Goal: Transaction & Acquisition: Purchase product/service

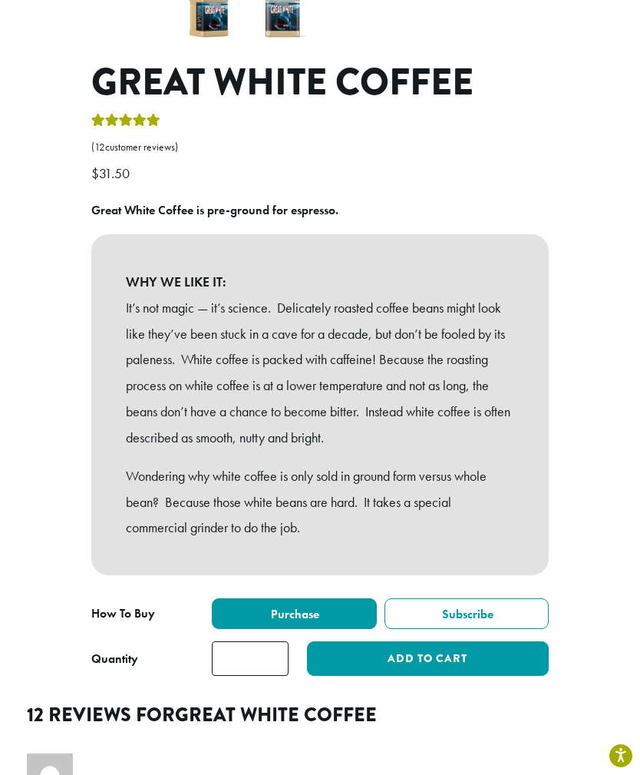
scroll to position [488, 0]
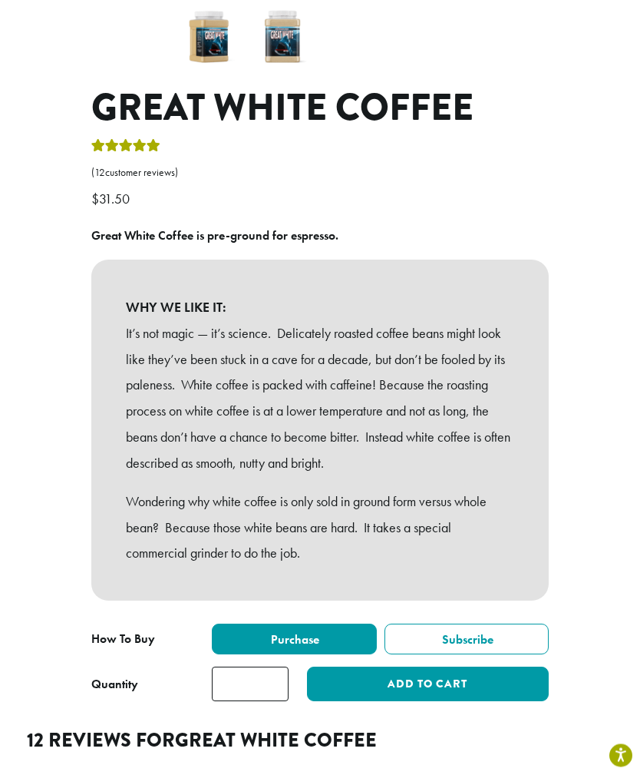
click at [434, 667] on button "Add to cart" at bounding box center [428, 684] width 242 height 35
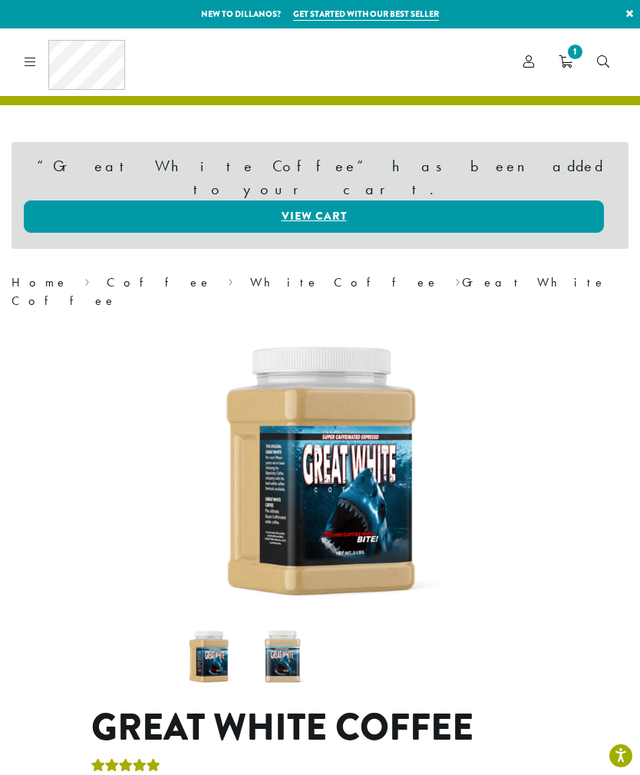
click at [107, 274] on link "Coffee" at bounding box center [159, 282] width 105 height 16
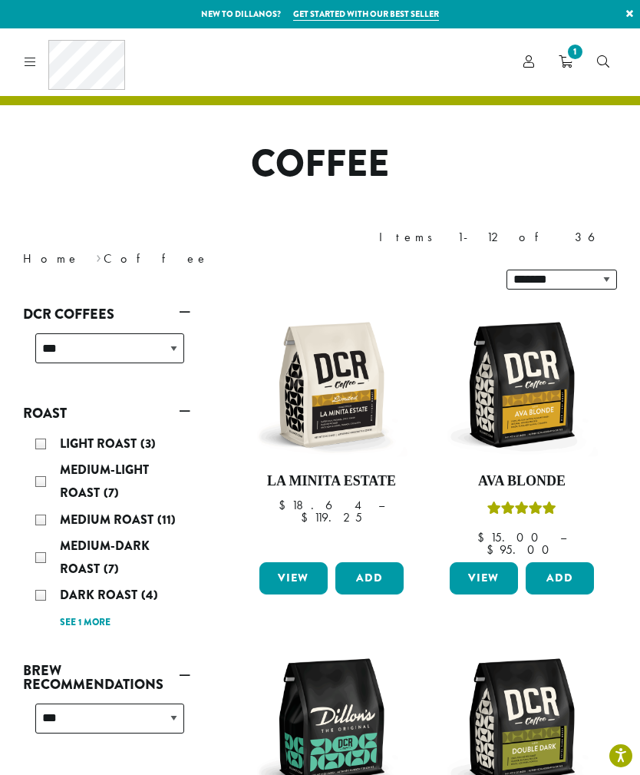
click at [90, 615] on link "See 1 more" at bounding box center [85, 622] width 51 height 15
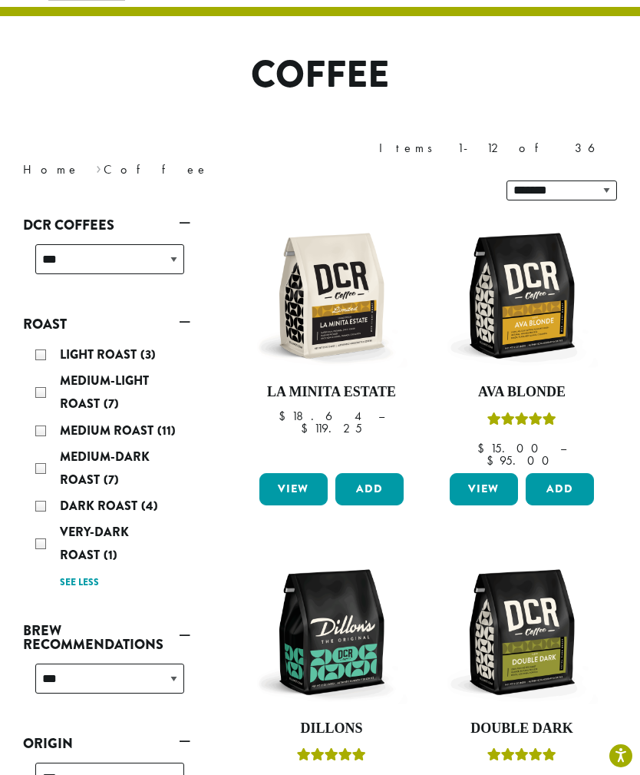
scroll to position [97, 0]
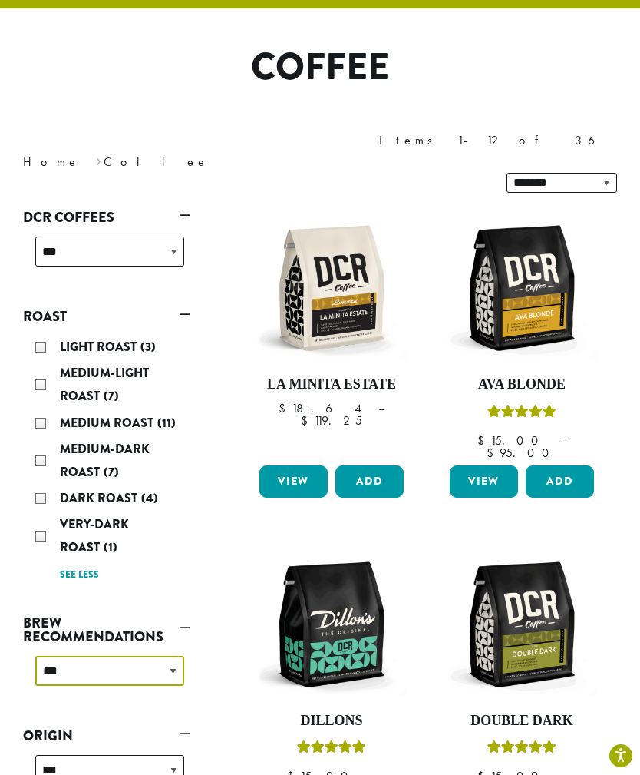
click at [167, 656] on select "**********" at bounding box center [109, 671] width 149 height 30
select select "********"
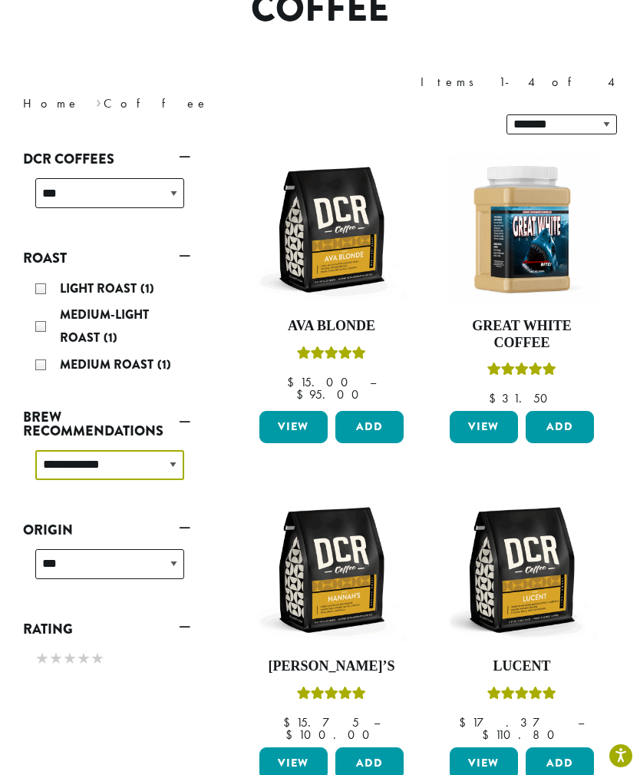
scroll to position [167, 0]
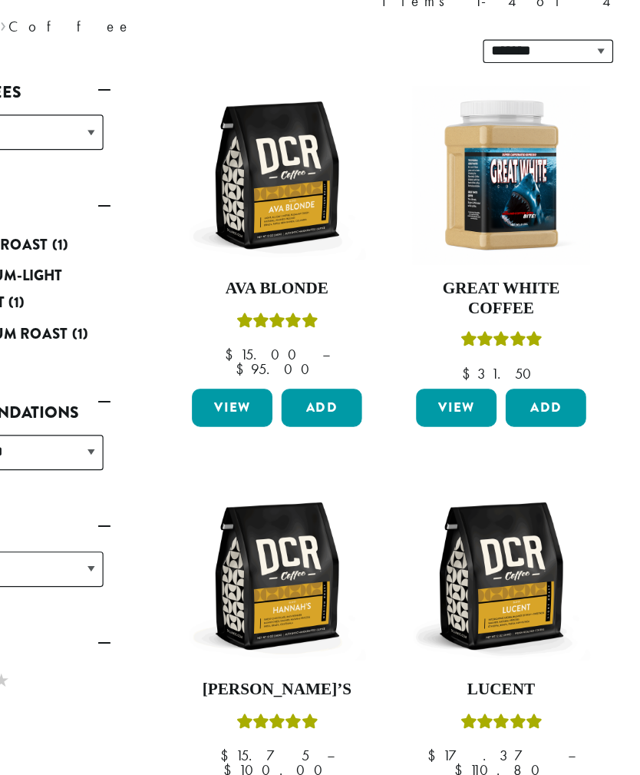
click at [446, 497] on img at bounding box center [522, 558] width 152 height 152
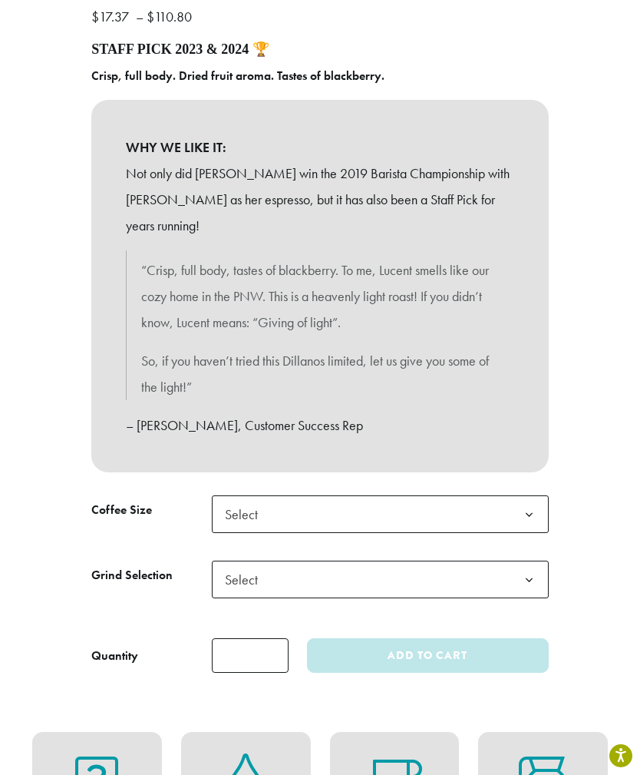
scroll to position [680, 0]
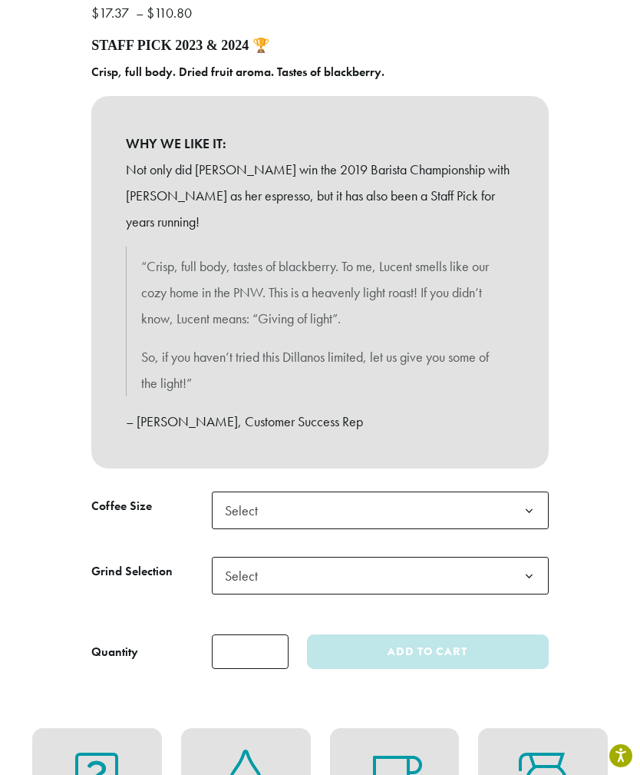
click at [515, 504] on b at bounding box center [530, 511] width 38 height 38
click at [422, 577] on span "Select" at bounding box center [380, 576] width 337 height 38
select select "*********"
select select "**********"
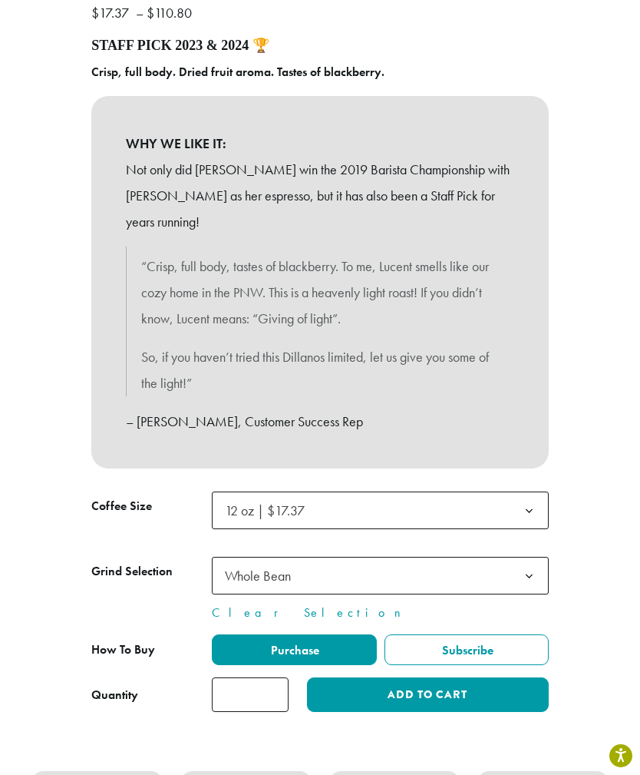
click at [513, 566] on b at bounding box center [530, 576] width 38 height 38
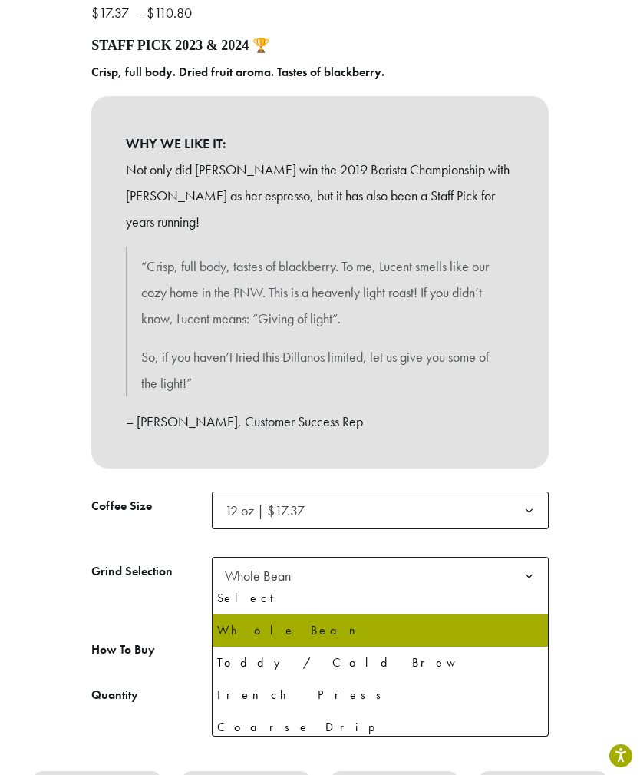
click at [594, 646] on div "**********" at bounding box center [320, 109] width 640 height 1232
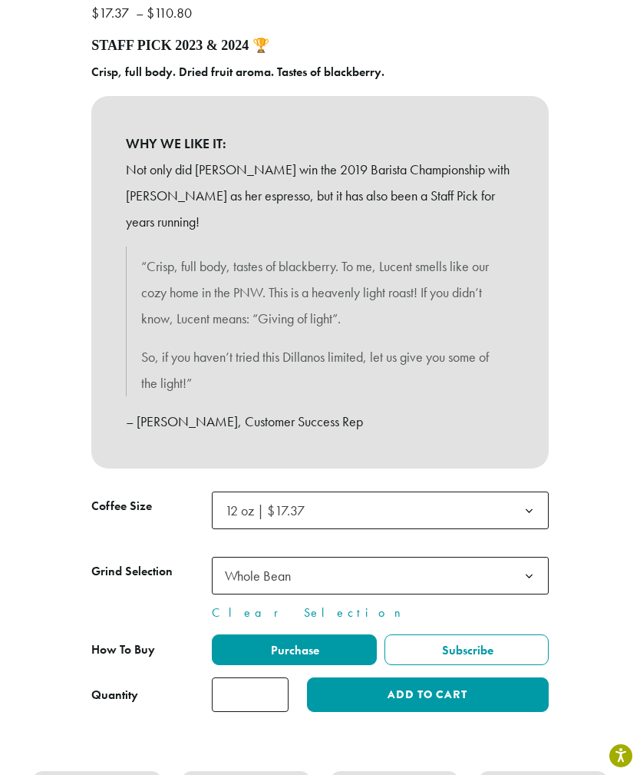
click at [420, 683] on button "Add to cart" at bounding box center [428, 694] width 242 height 35
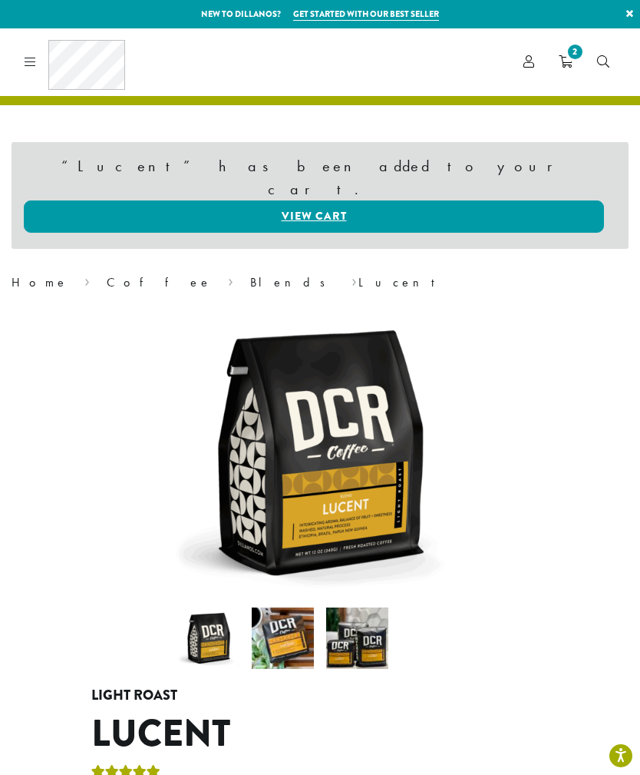
click at [107, 274] on link "Coffee" at bounding box center [159, 282] width 105 height 16
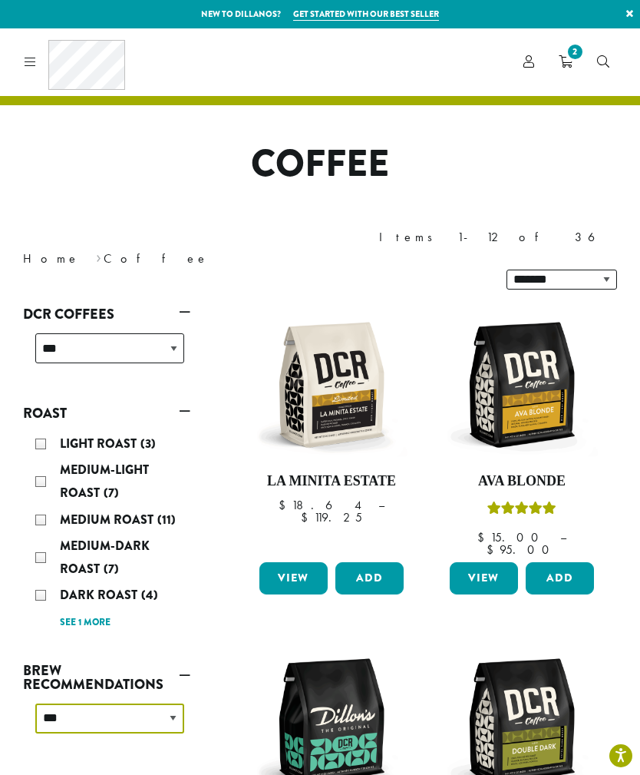
click at [169, 703] on select "**********" at bounding box center [109, 718] width 149 height 30
select select "*********"
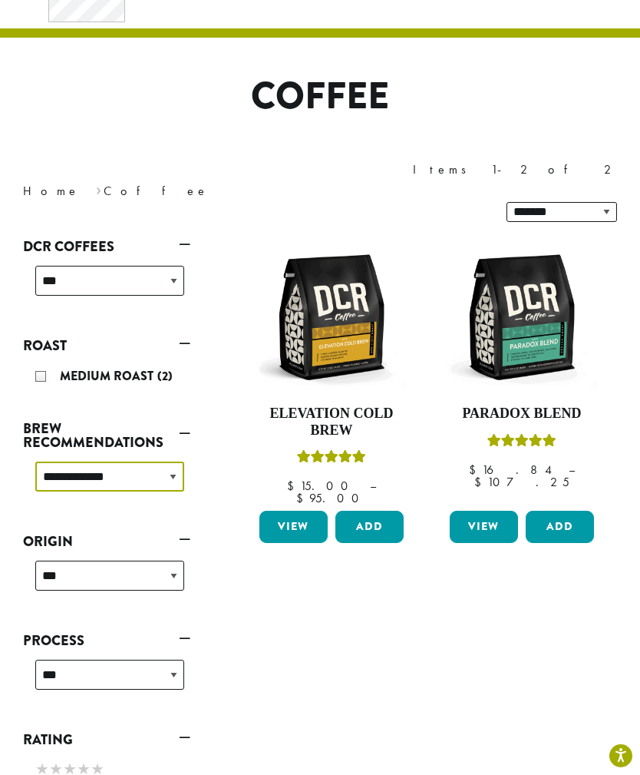
scroll to position [94, 0]
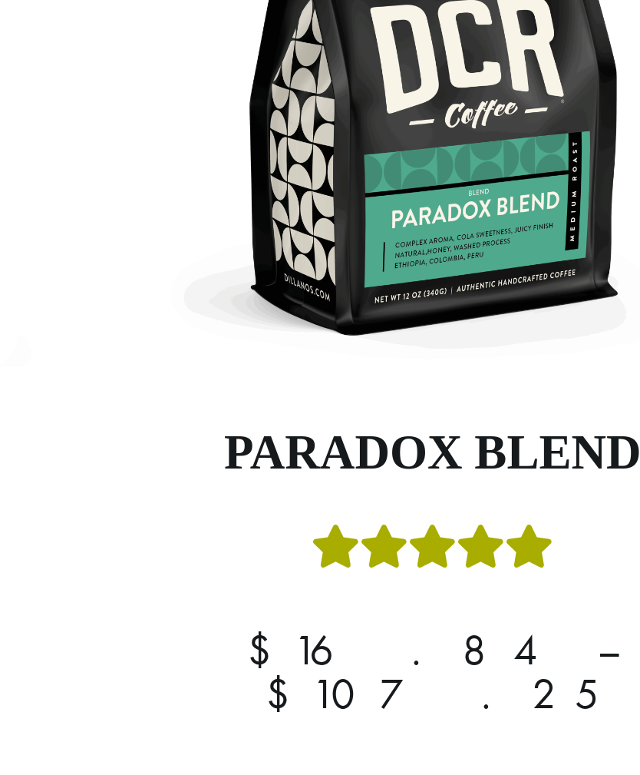
click at [450, 484] on link "View" at bounding box center [484, 500] width 68 height 32
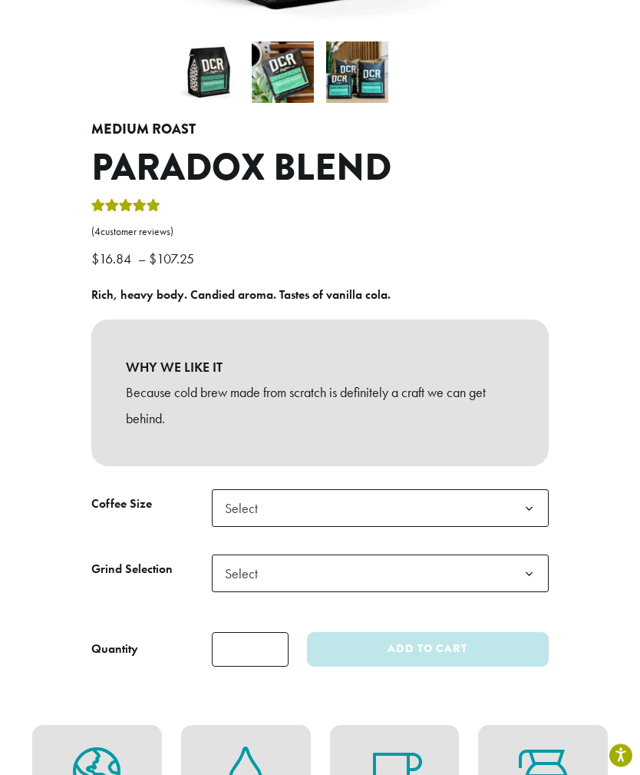
scroll to position [442, 0]
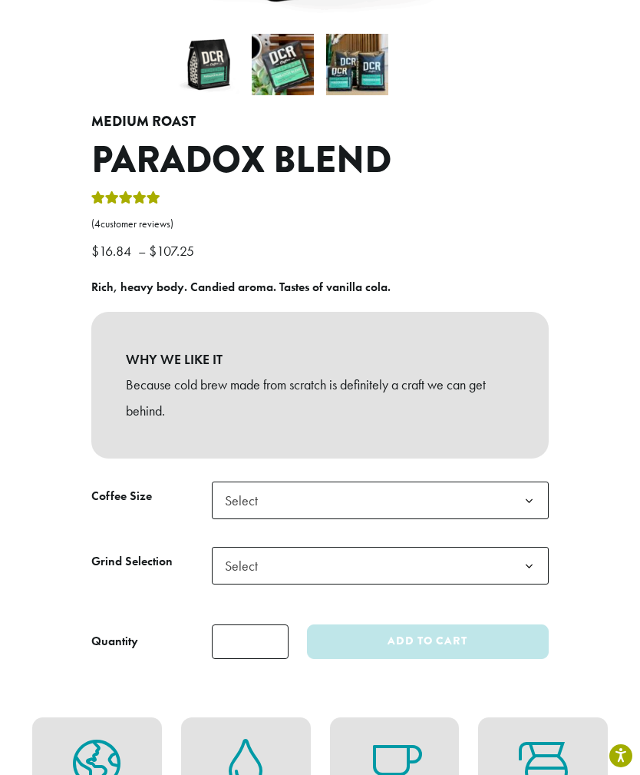
click at [531, 498] on b at bounding box center [530, 501] width 38 height 38
click at [286, 500] on span "12 oz | $16.84" at bounding box center [266, 500] width 82 height 18
click at [302, 570] on span "Select" at bounding box center [380, 566] width 337 height 38
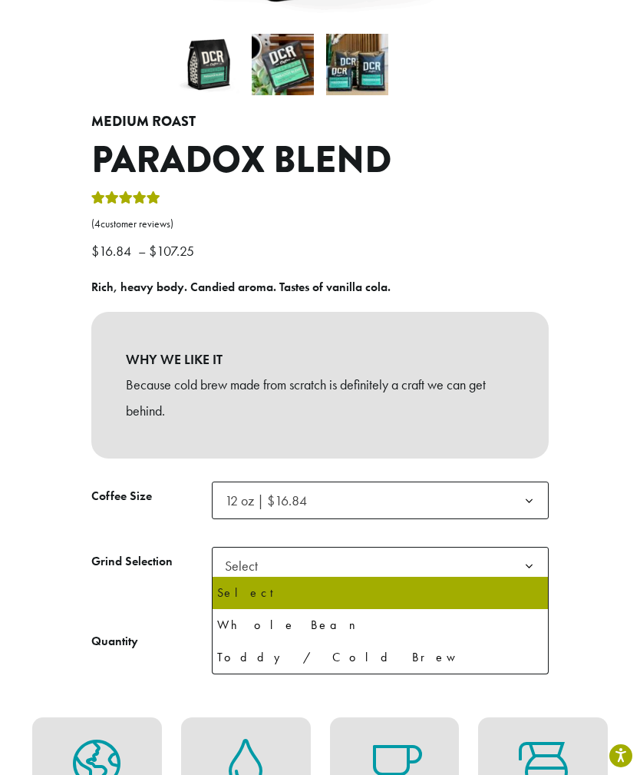
select select "*********"
select select "**********"
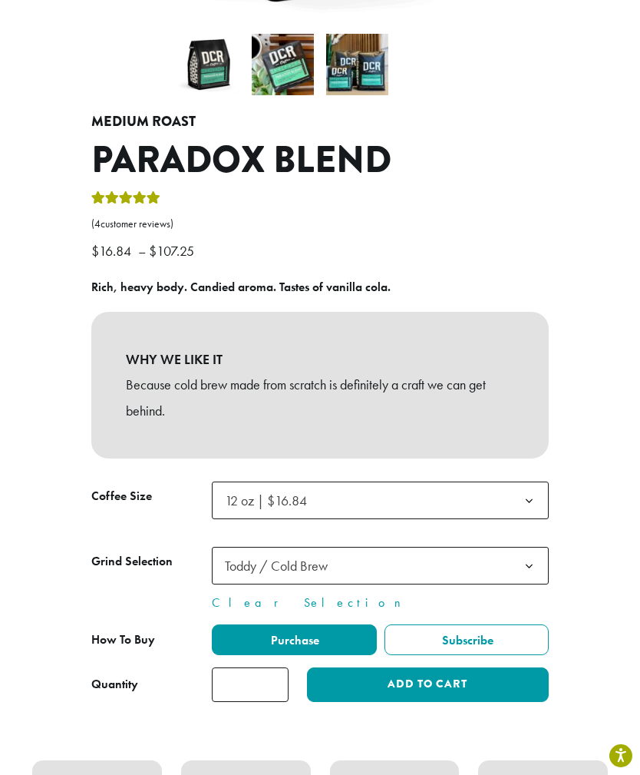
click at [430, 684] on button "Add to cart" at bounding box center [428, 684] width 242 height 35
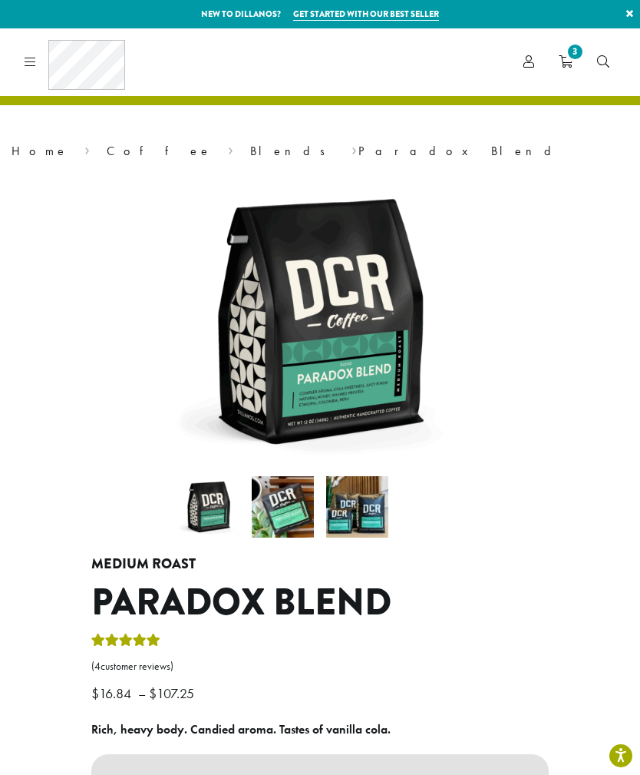
click at [19, 157] on link "Home" at bounding box center [40, 151] width 57 height 16
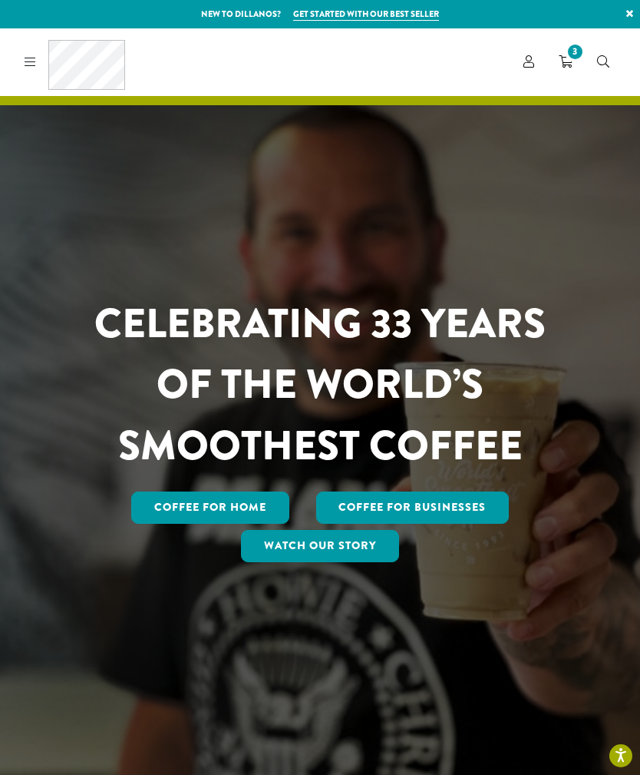
click at [259, 524] on link "Coffee for Home" at bounding box center [210, 507] width 158 height 32
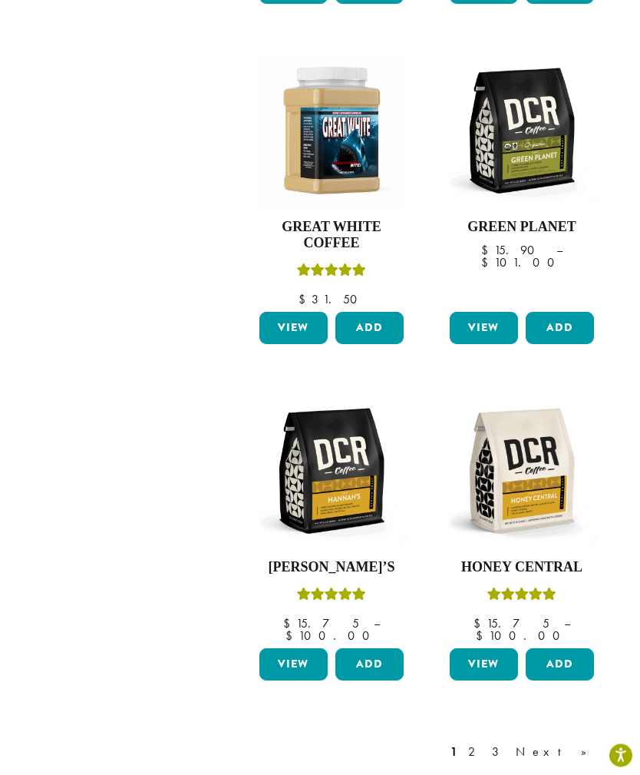
scroll to position [1632, 0]
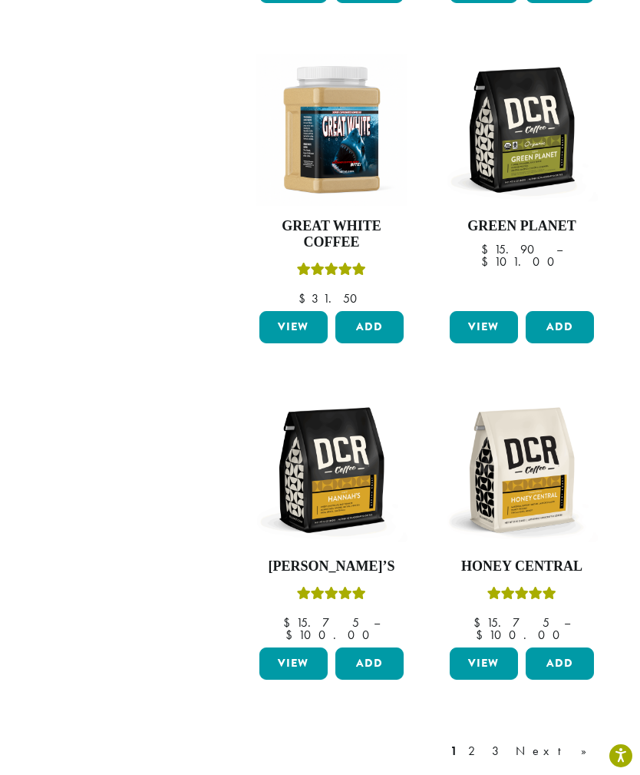
click at [548, 404] on img at bounding box center [522, 470] width 152 height 152
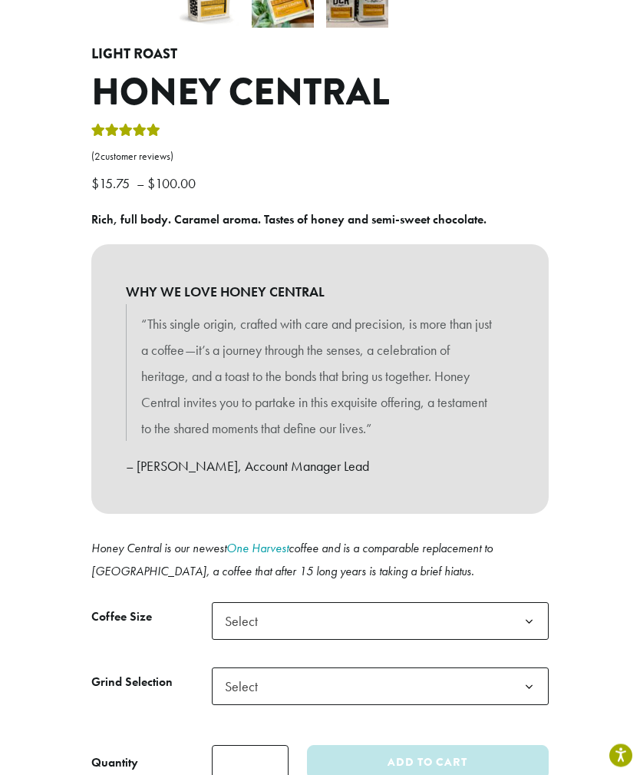
scroll to position [530, 0]
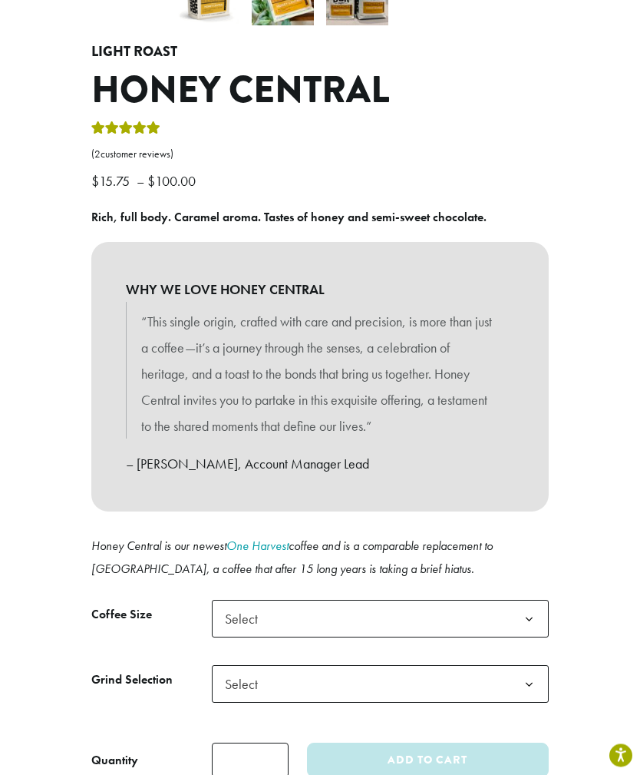
click at [521, 666] on b at bounding box center [530, 685] width 38 height 38
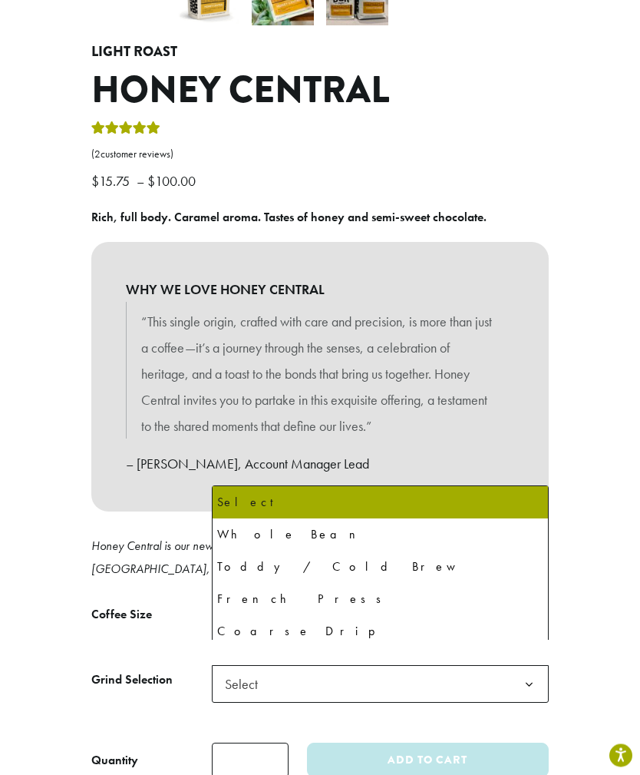
click at [530, 666] on b at bounding box center [530, 685] width 38 height 38
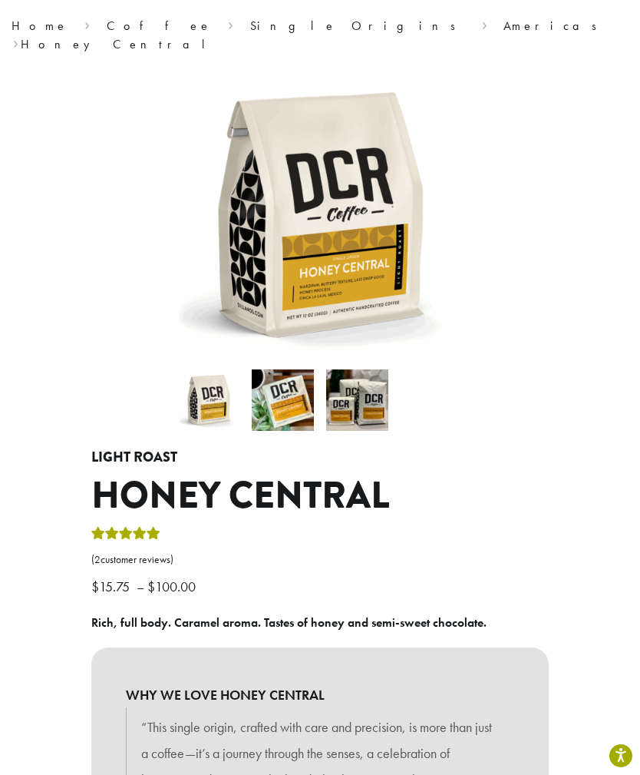
scroll to position [0, 0]
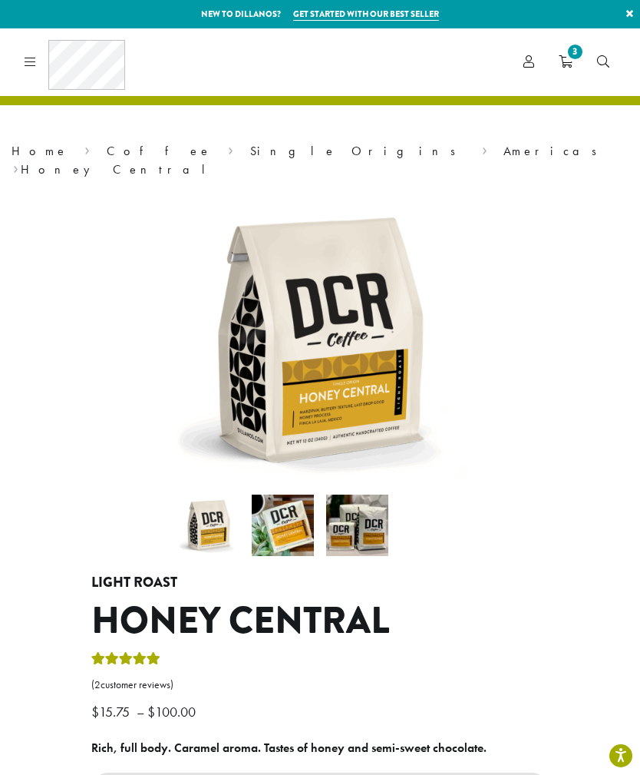
click at [21, 151] on link "Home" at bounding box center [40, 151] width 57 height 16
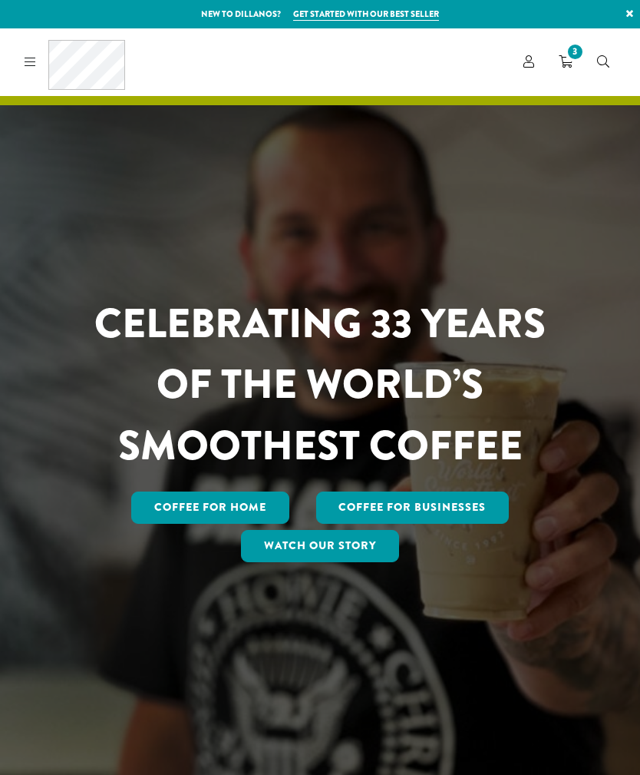
click at [35, 54] on link at bounding box center [27, 62] width 18 height 16
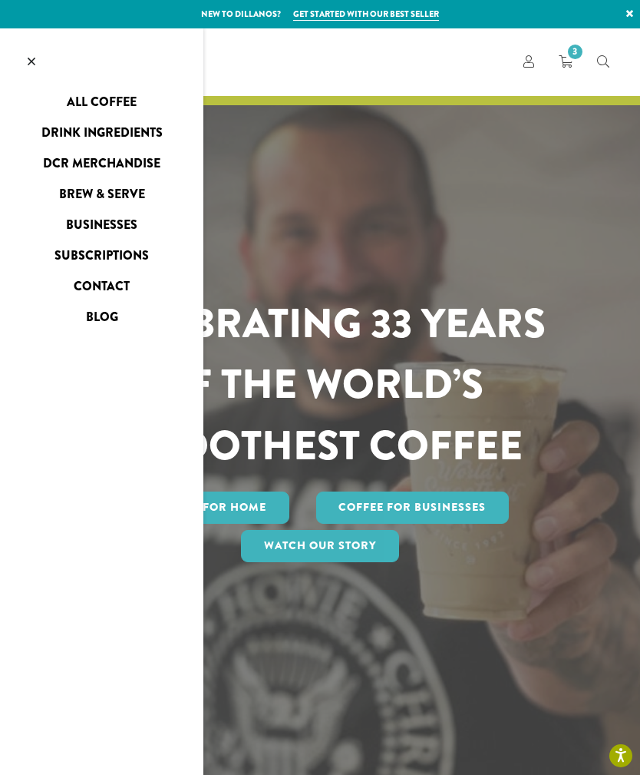
click at [134, 163] on link "DCR Merchandise" at bounding box center [101, 163] width 203 height 25
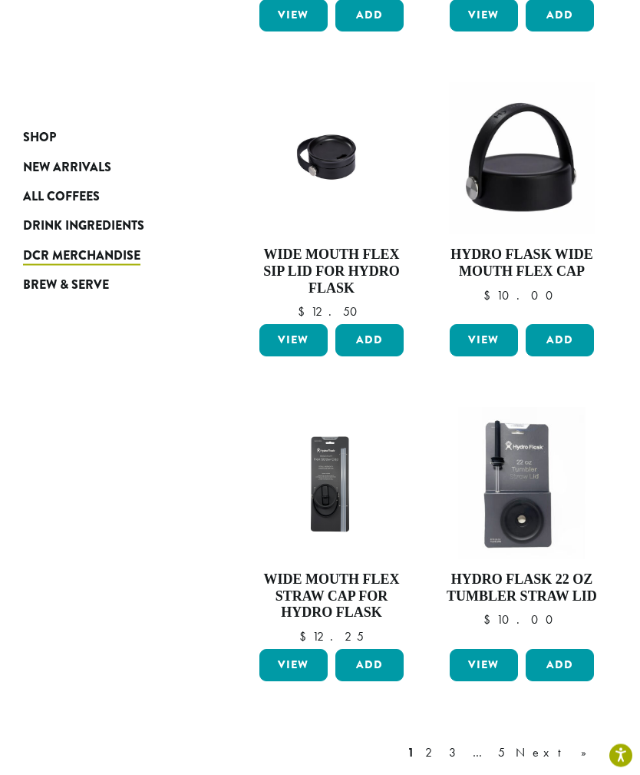
scroll to position [1482, 0]
click at [580, 743] on link "Next »" at bounding box center [557, 752] width 88 height 18
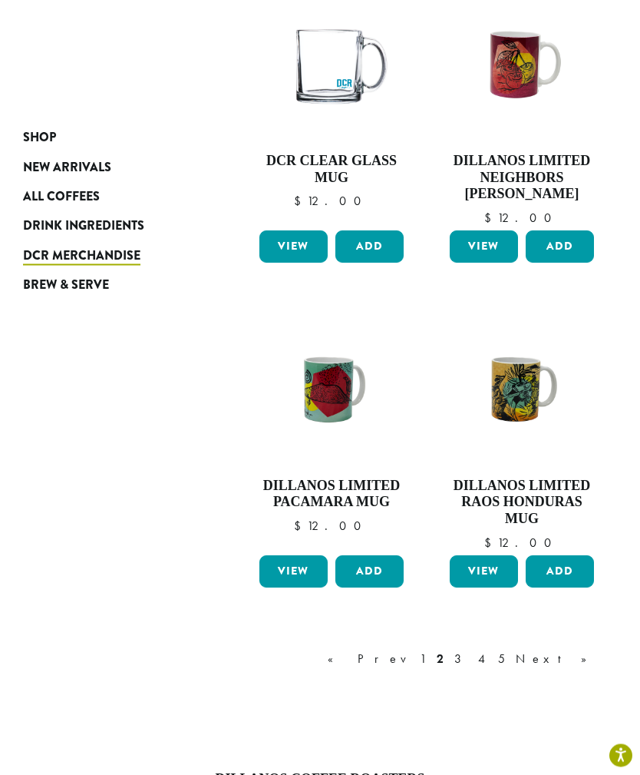
scroll to position [1591, 0]
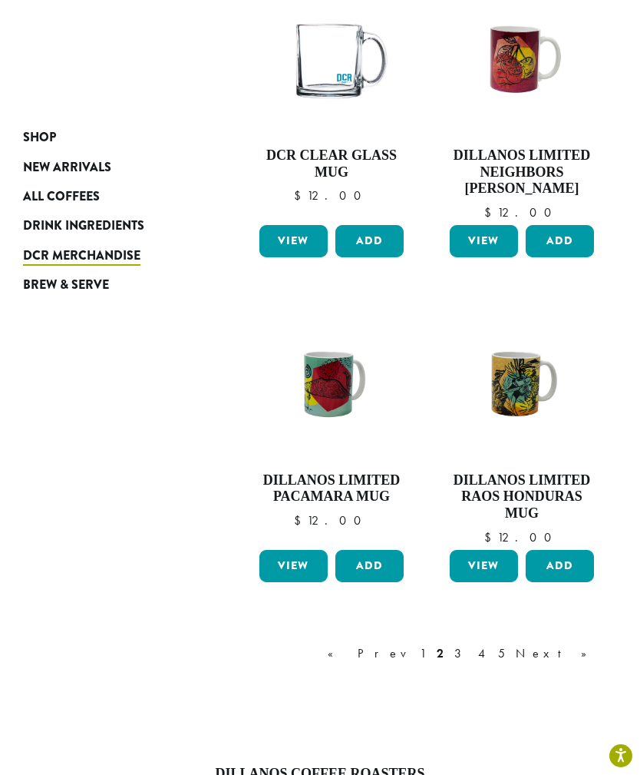
click at [574, 644] on link "Next »" at bounding box center [557, 653] width 88 height 18
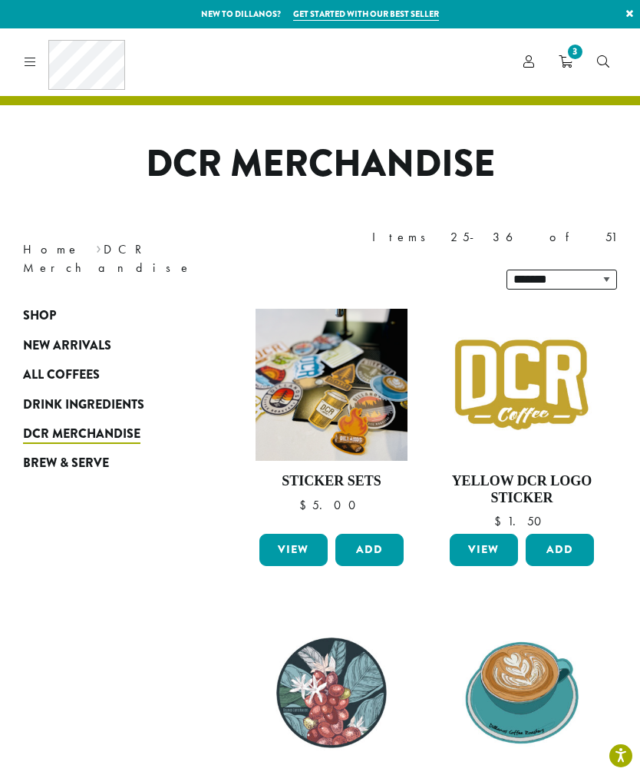
click at [576, 57] on span "3" at bounding box center [575, 51] width 21 height 21
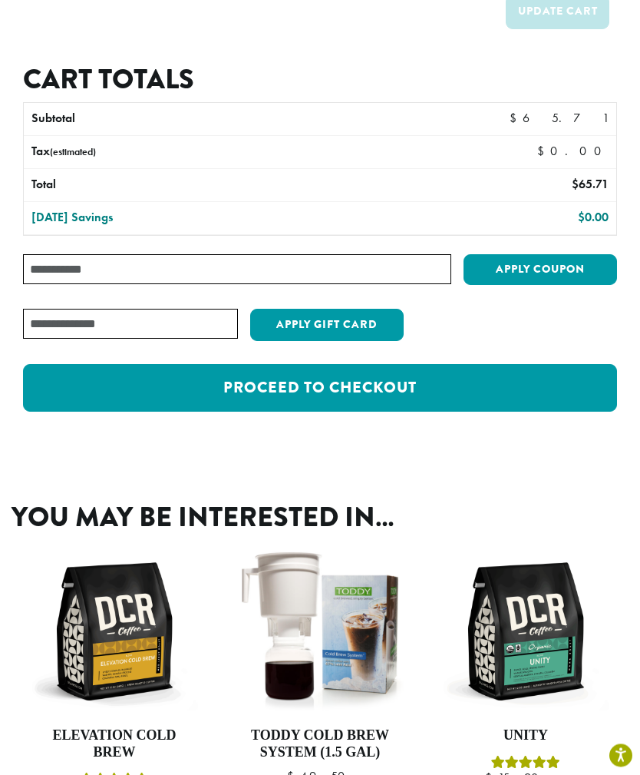
scroll to position [461, 0]
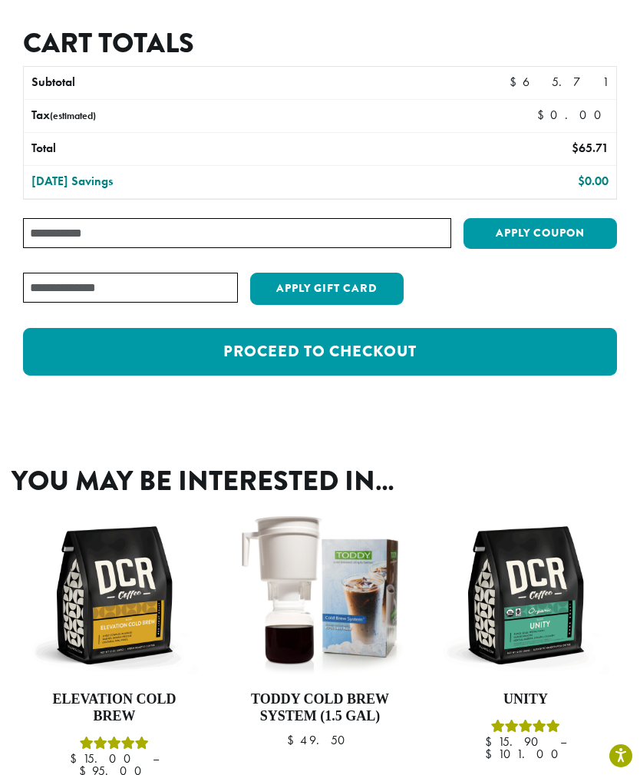
click at [340, 611] on img at bounding box center [319, 594] width 167 height 167
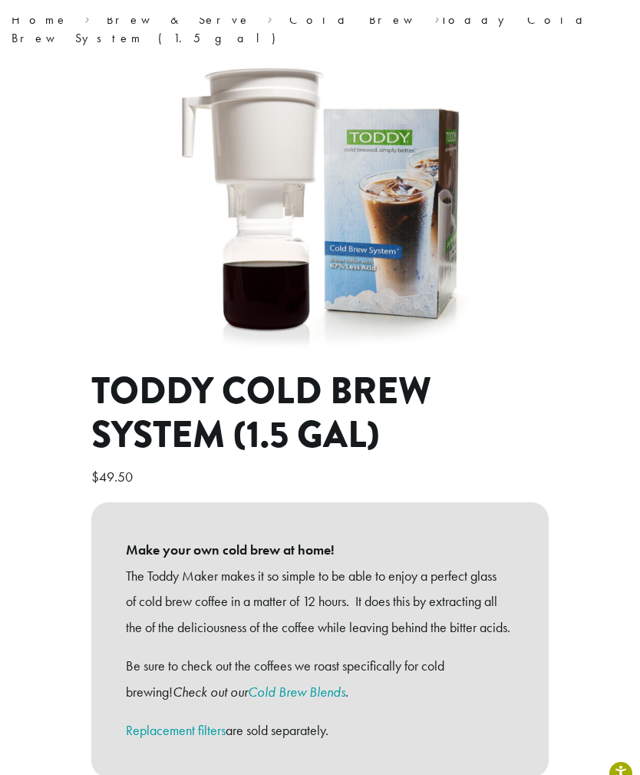
scroll to position [92, 0]
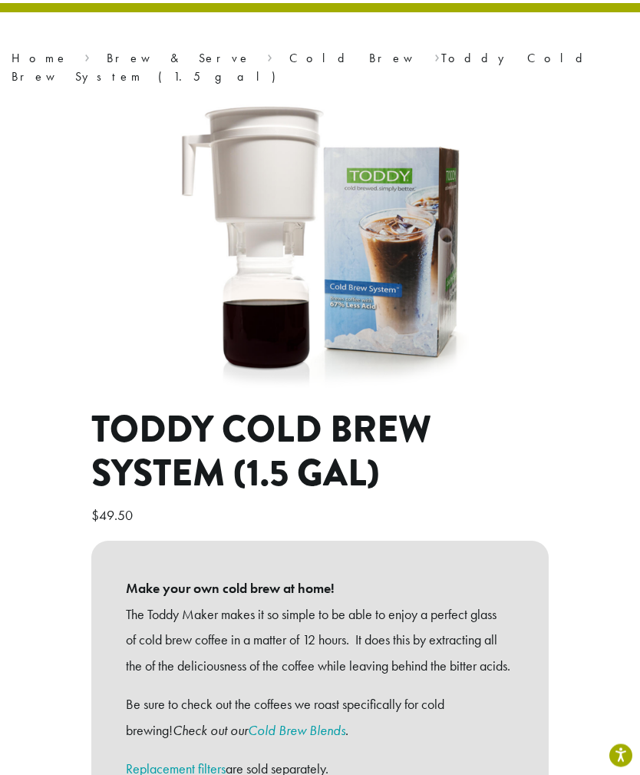
click at [380, 442] on h1 "Toddy Cold Brew System (1.5 gal)" at bounding box center [320, 452] width 458 height 88
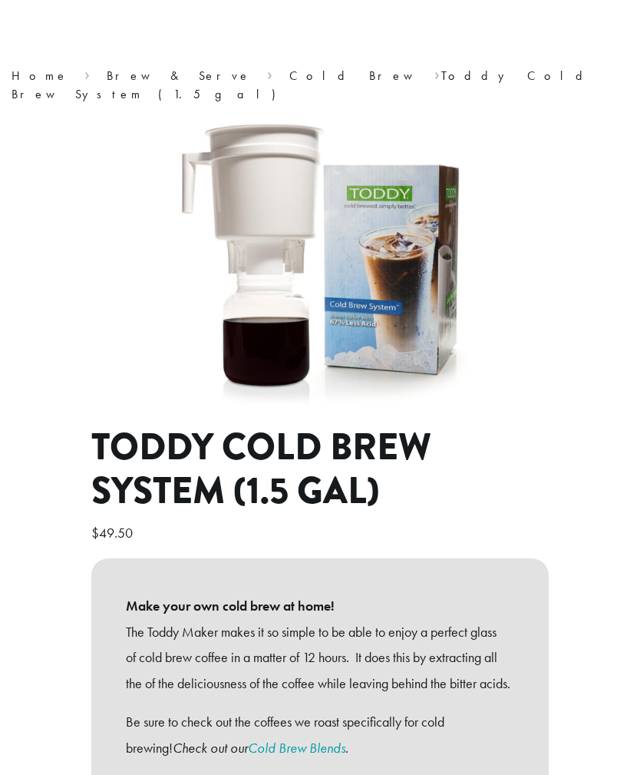
scroll to position [0, 0]
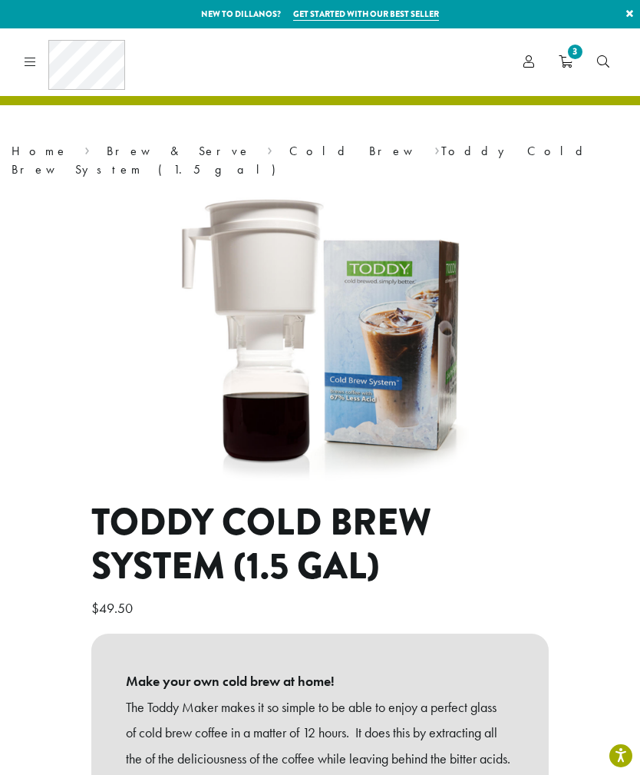
click at [577, 61] on span "3" at bounding box center [575, 51] width 21 height 21
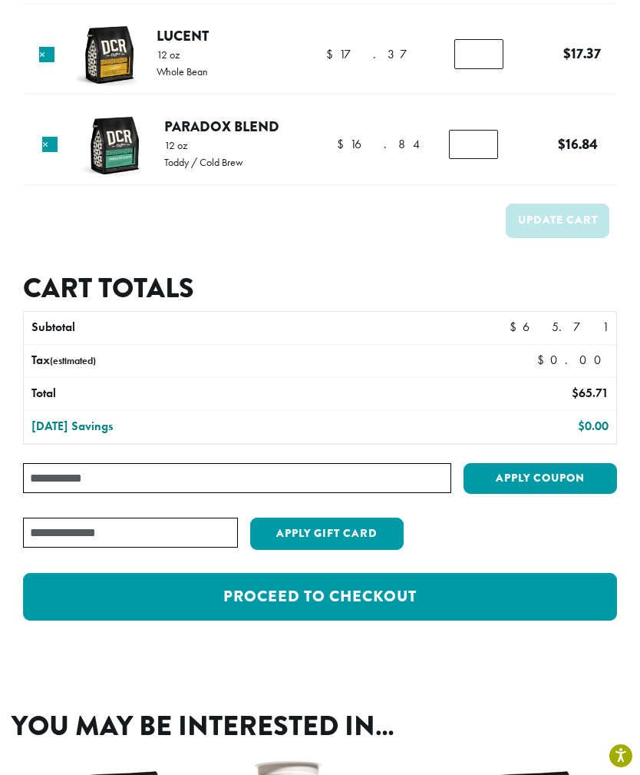
scroll to position [251, 0]
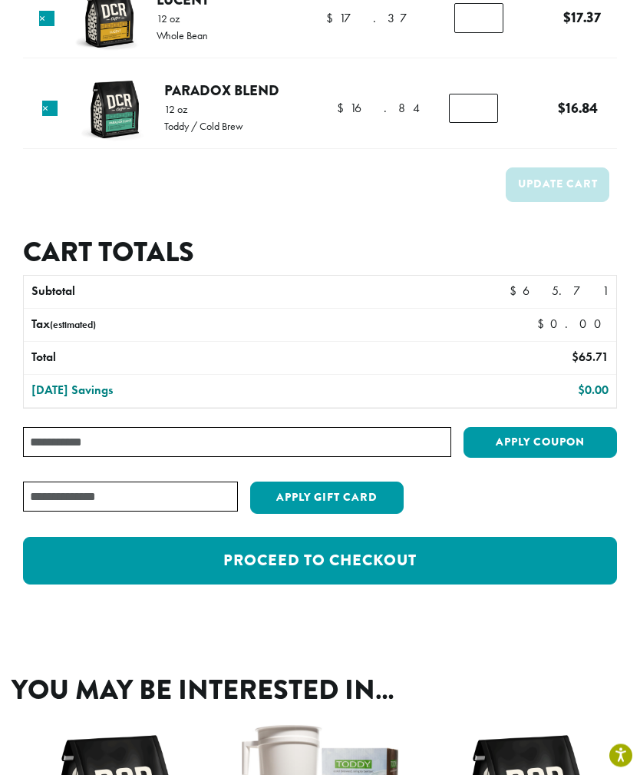
click at [379, 566] on link "Proceed to checkout" at bounding box center [320, 561] width 594 height 48
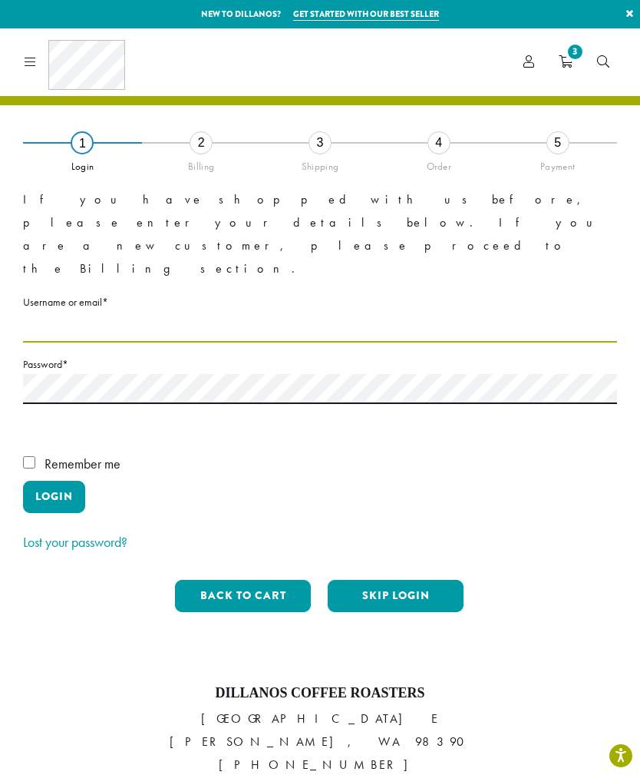
type input "**********"
click at [54, 481] on button "Login" at bounding box center [54, 497] width 62 height 32
click at [66, 481] on button "Login" at bounding box center [54, 497] width 62 height 32
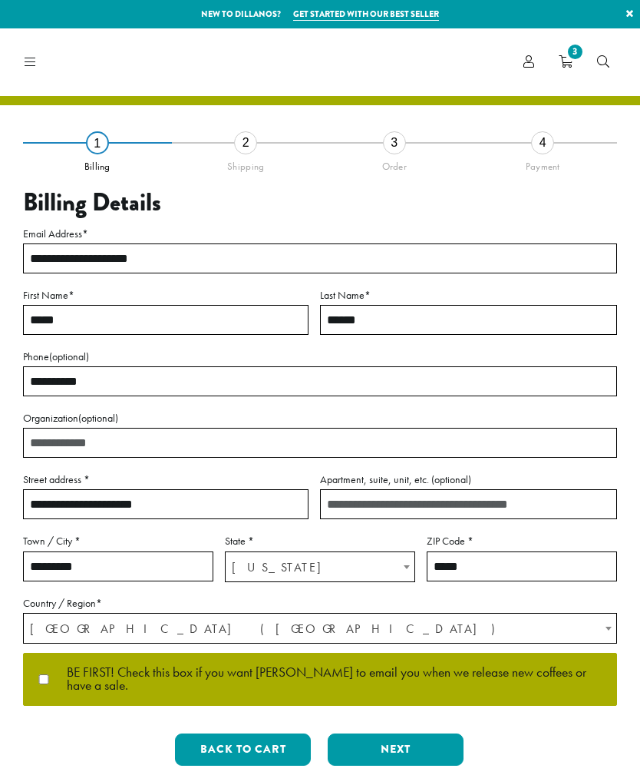
select select "**"
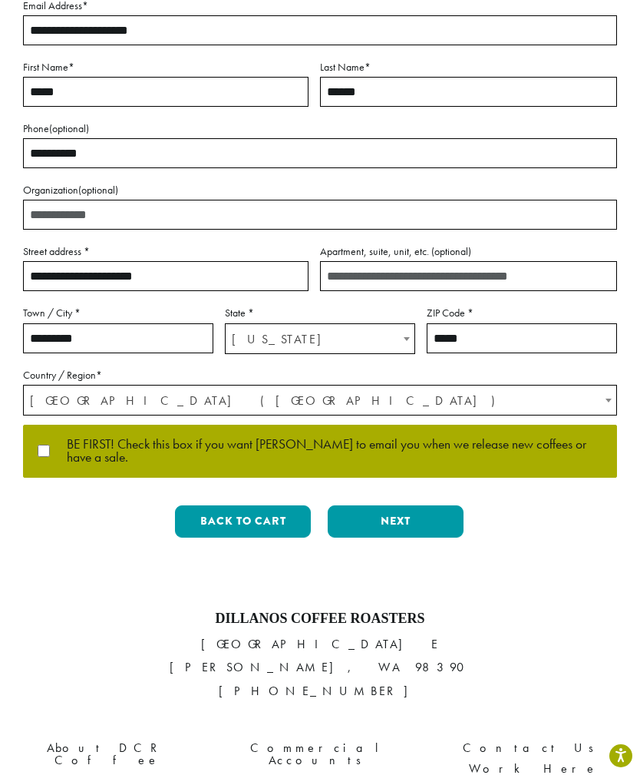
click at [419, 505] on button "Next" at bounding box center [396, 521] width 136 height 32
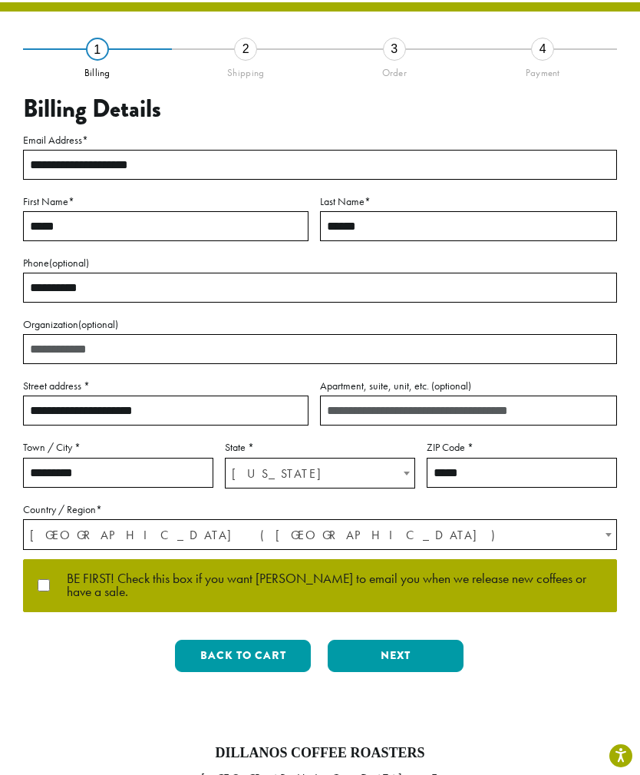
scroll to position [35, 0]
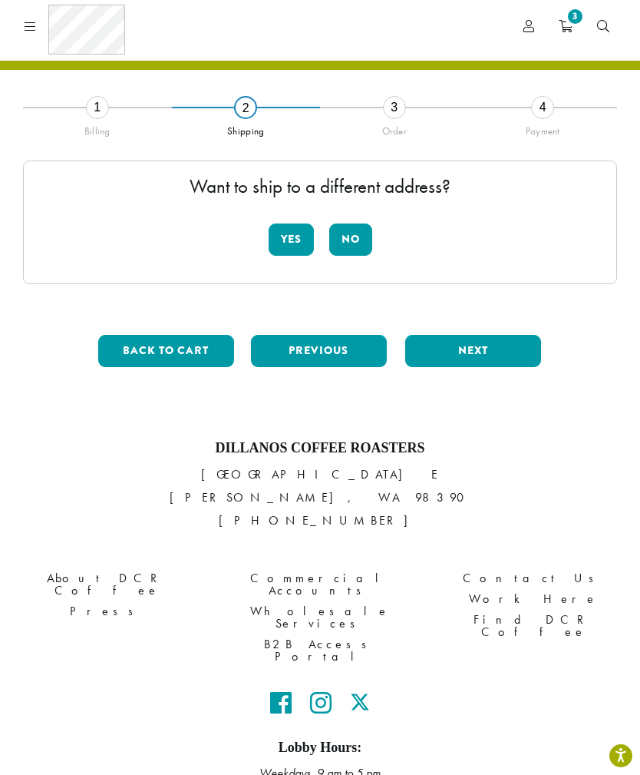
click at [352, 245] on button "No" at bounding box center [350, 239] width 43 height 32
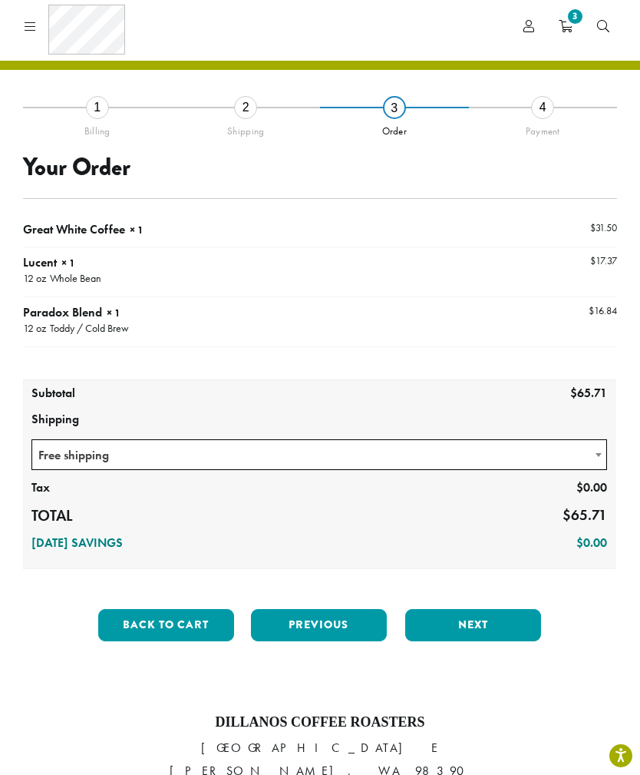
click at [583, 451] on span "Free shipping" at bounding box center [319, 455] width 574 height 30
click at [477, 627] on button "Next" at bounding box center [473, 625] width 136 height 32
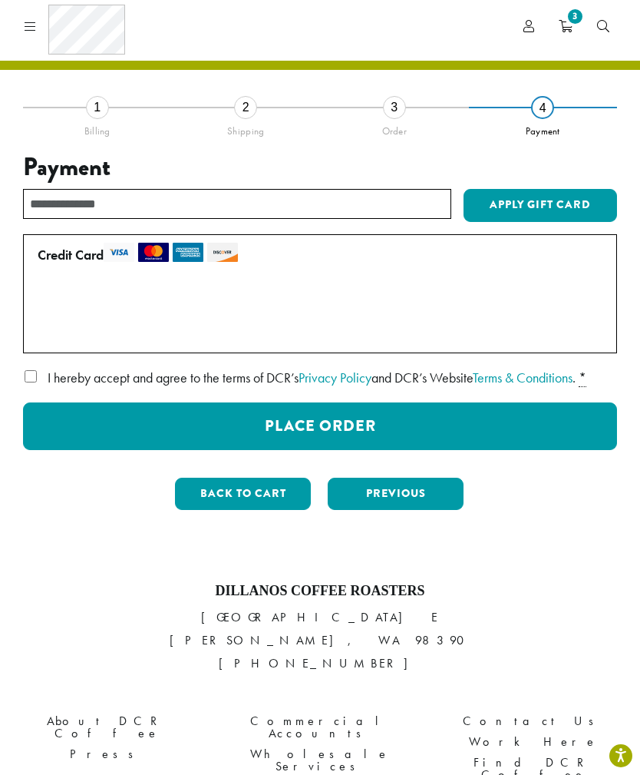
click at [397, 425] on button "Place Order" at bounding box center [320, 426] width 594 height 48
